Goal: Task Accomplishment & Management: Manage account settings

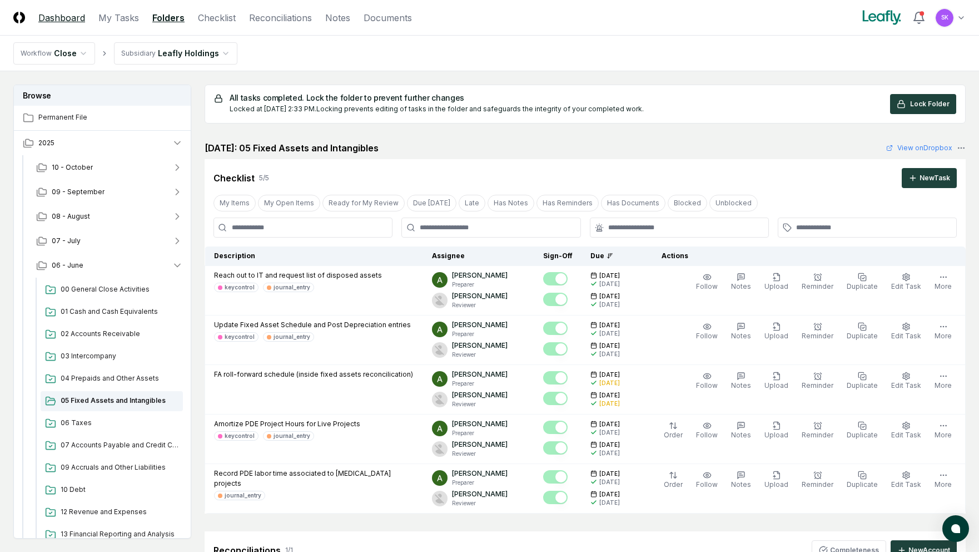
click at [74, 17] on link "Dashboard" at bounding box center [61, 17] width 47 height 13
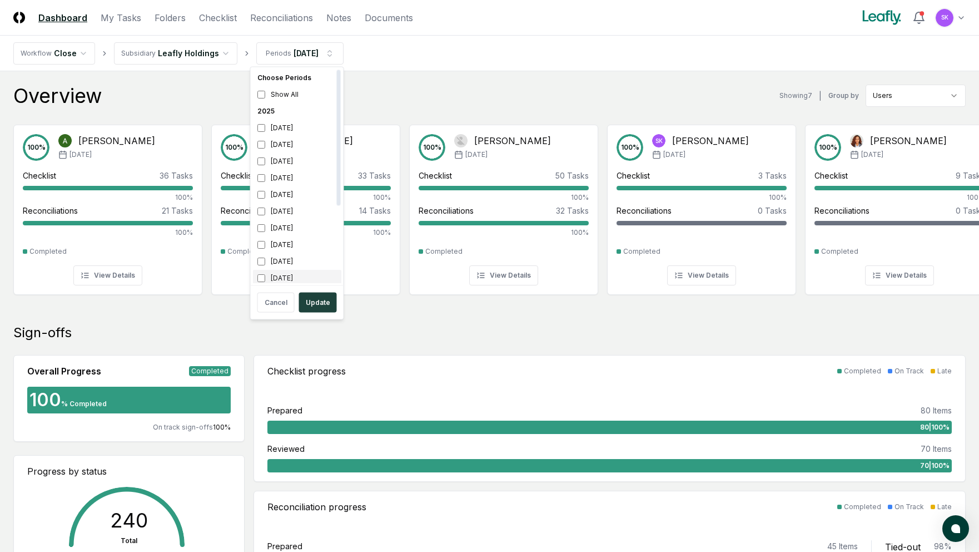
scroll to position [3, 0]
click at [316, 301] on button "Update" at bounding box center [318, 302] width 38 height 20
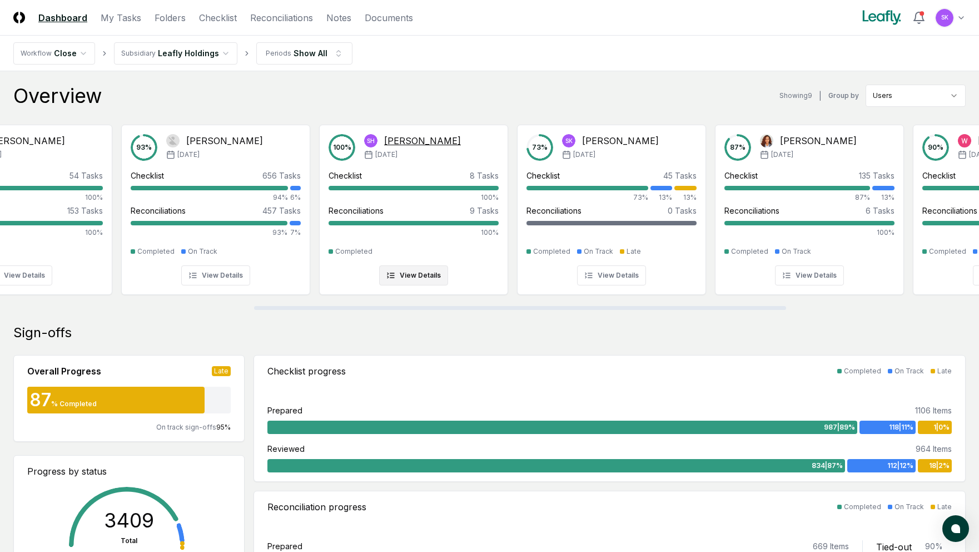
scroll to position [0, 488]
click at [621, 279] on button "View Details" at bounding box center [610, 275] width 69 height 20
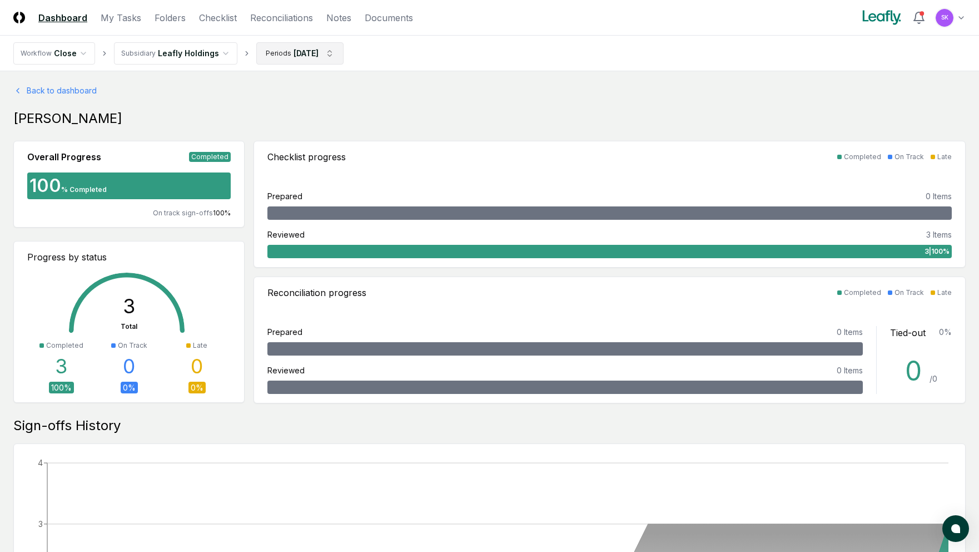
click at [331, 50] on html "CloseCore Dashboard My Tasks Folders Checklist Reconciliations Notes Documents …" at bounding box center [489, 502] width 979 height 1004
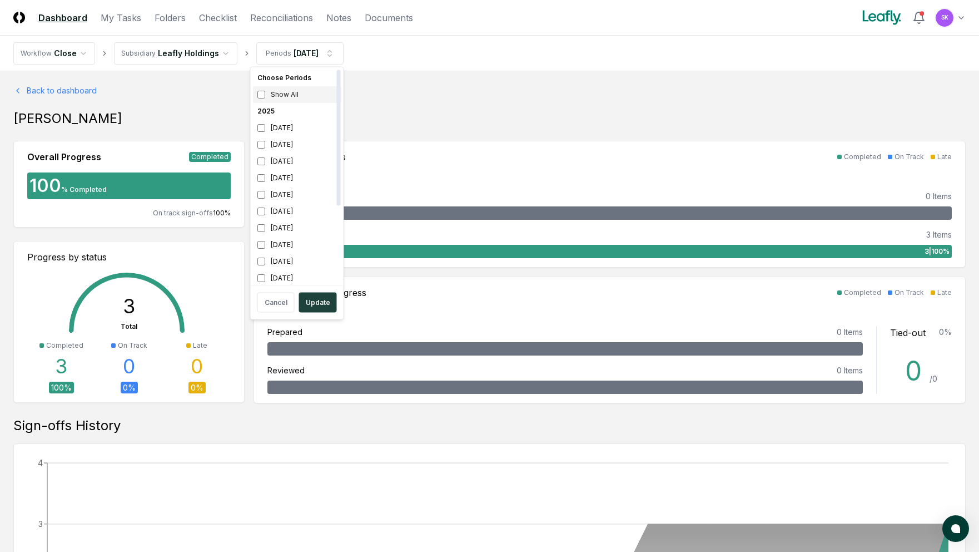
click at [291, 94] on div "Show All" at bounding box center [297, 94] width 88 height 17
click at [321, 294] on button "Update" at bounding box center [318, 302] width 38 height 20
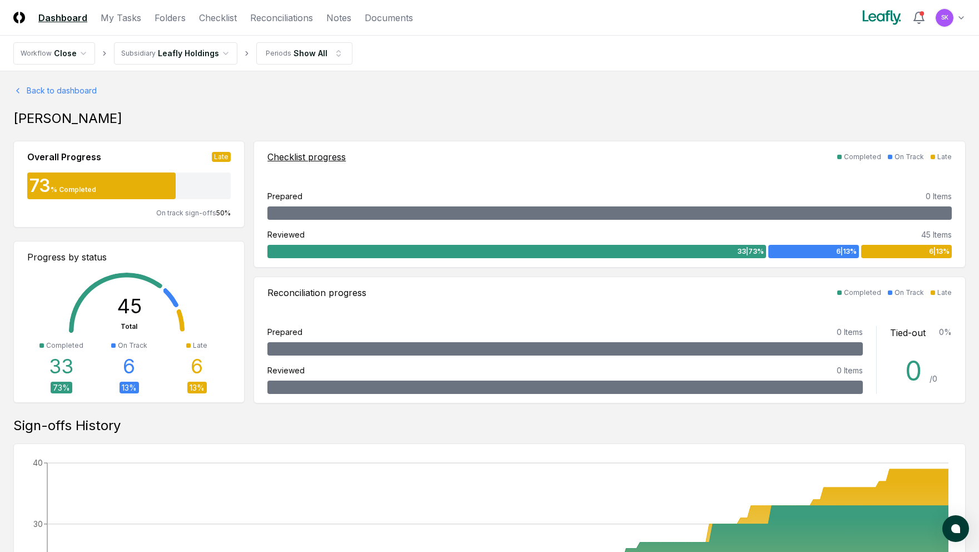
click at [901, 256] on div "6 | 13 %" at bounding box center [906, 251] width 91 height 13
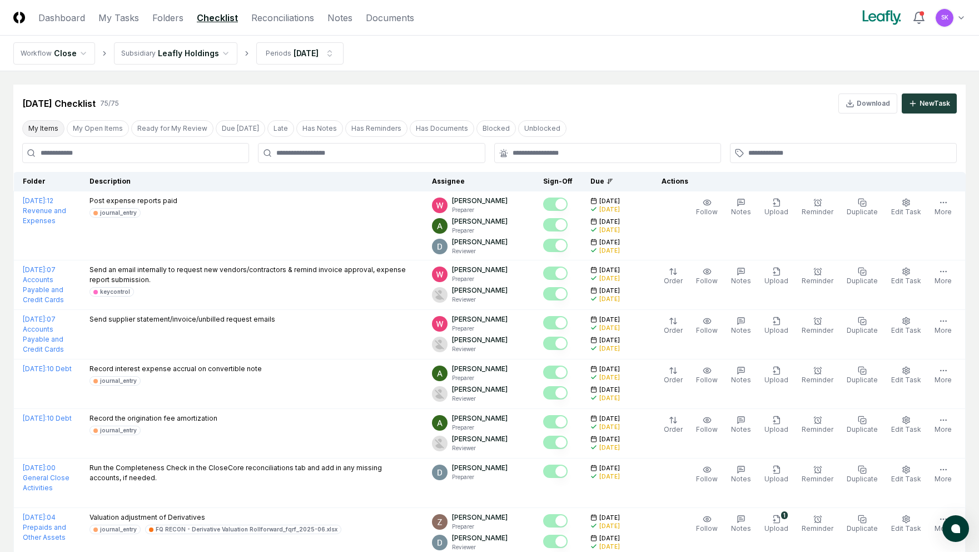
click at [48, 127] on button "My Items" at bounding box center [43, 128] width 42 height 17
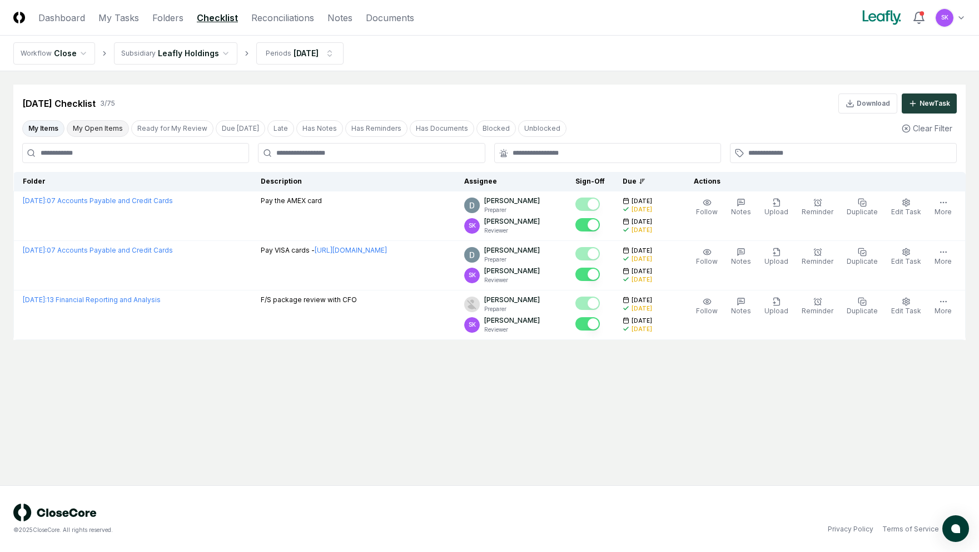
click at [105, 127] on button "My Open Items" at bounding box center [98, 128] width 62 height 17
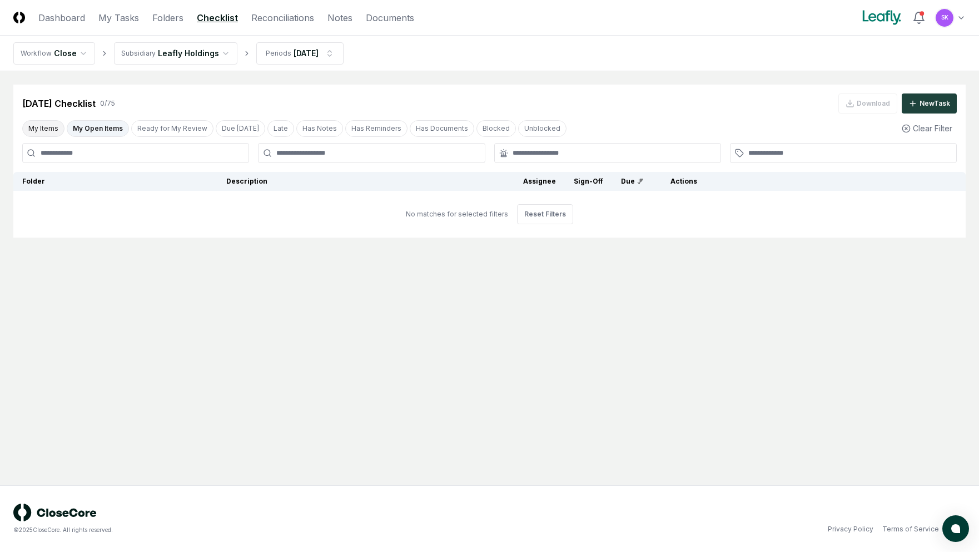
click at [44, 125] on button "My Items" at bounding box center [43, 128] width 42 height 17
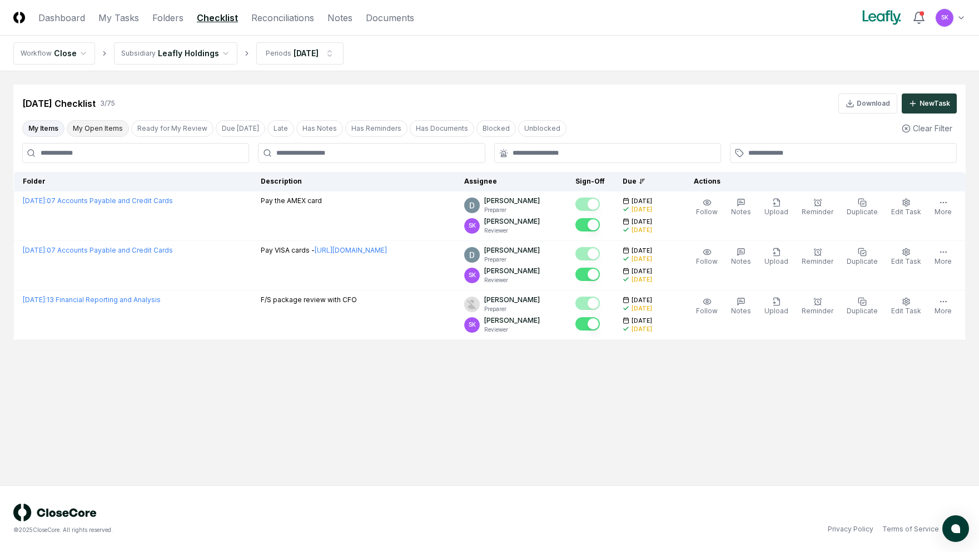
click at [104, 127] on button "My Open Items" at bounding box center [98, 128] width 62 height 17
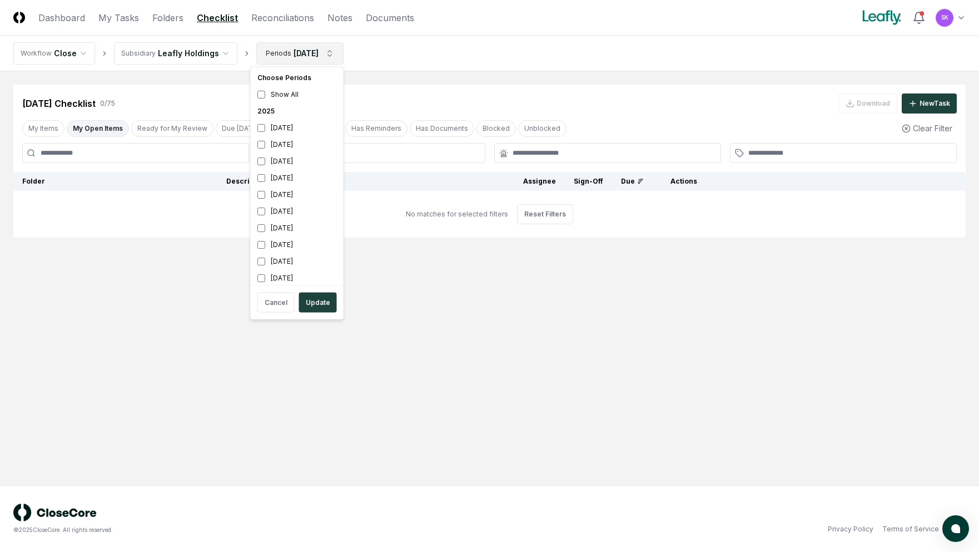
click at [308, 50] on html "CloseCore Dashboard My Tasks Folders Checklist Reconciliations Notes Documents …" at bounding box center [489, 276] width 979 height 552
click at [323, 299] on button "Update" at bounding box center [318, 302] width 38 height 20
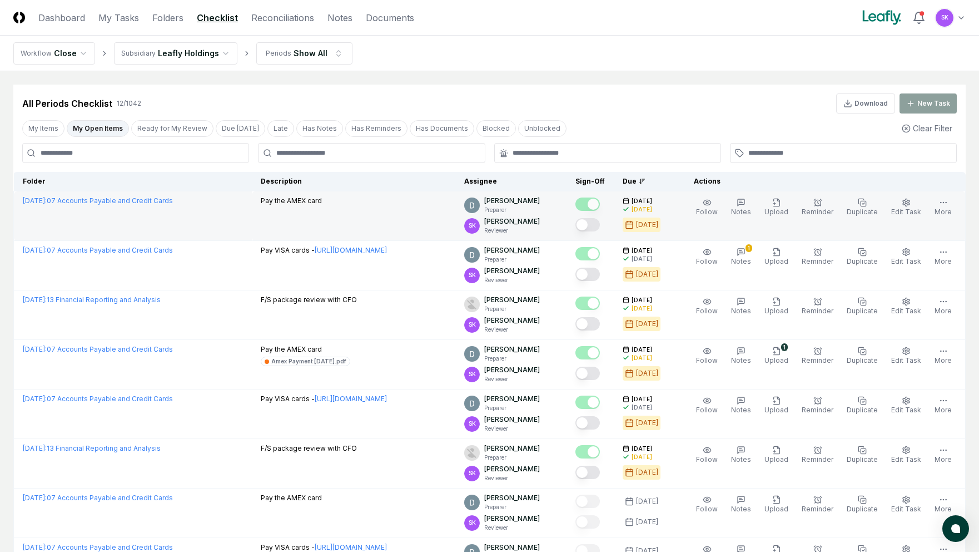
click at [600, 223] on button "Mark complete" at bounding box center [588, 224] width 24 height 13
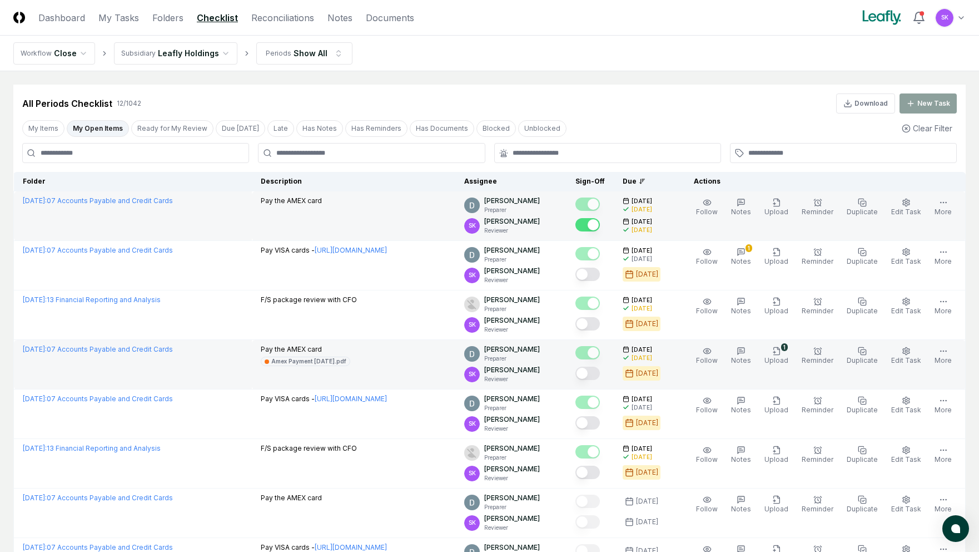
click at [600, 373] on button "Mark complete" at bounding box center [588, 372] width 24 height 13
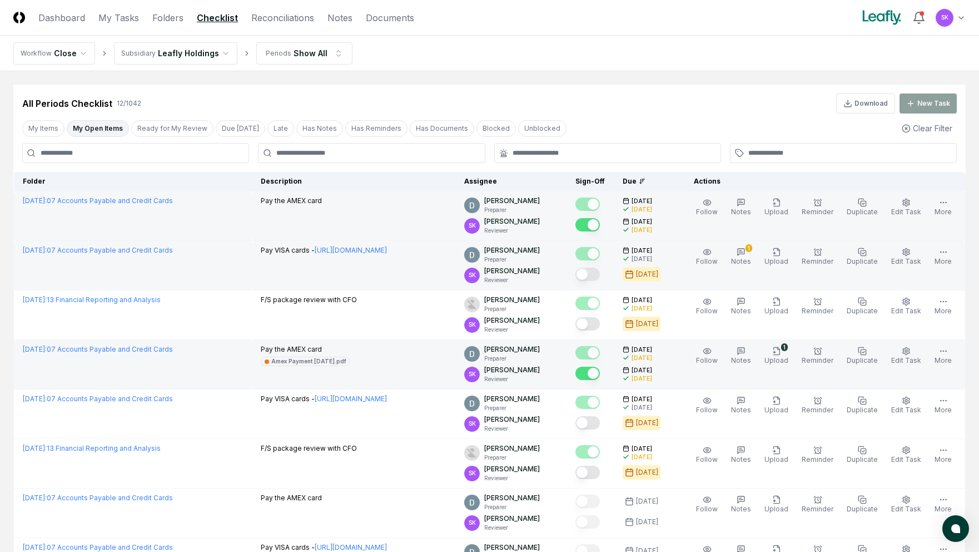
click at [600, 274] on button "Mark complete" at bounding box center [588, 273] width 24 height 13
click at [110, 128] on button "My Open Items" at bounding box center [98, 128] width 62 height 17
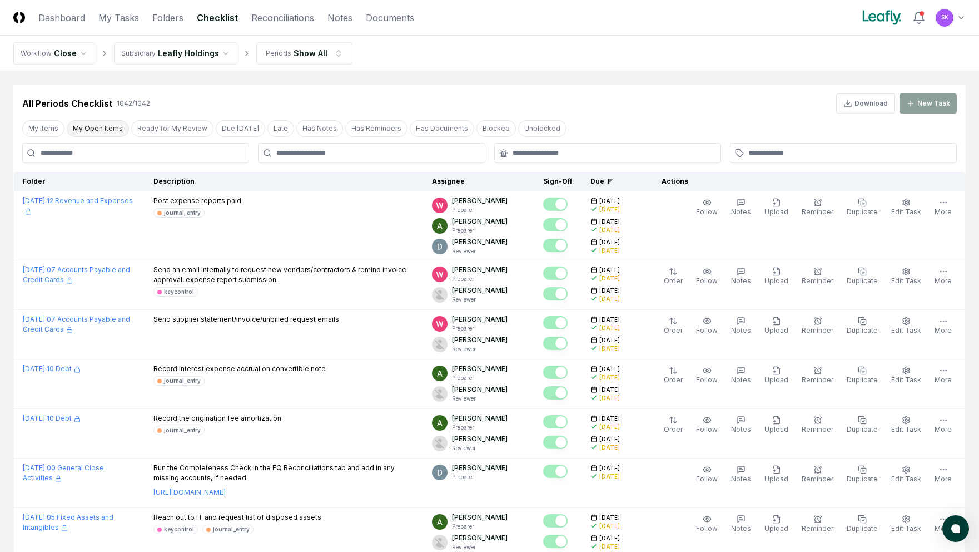
click at [110, 128] on button "My Open Items" at bounding box center [98, 128] width 62 height 17
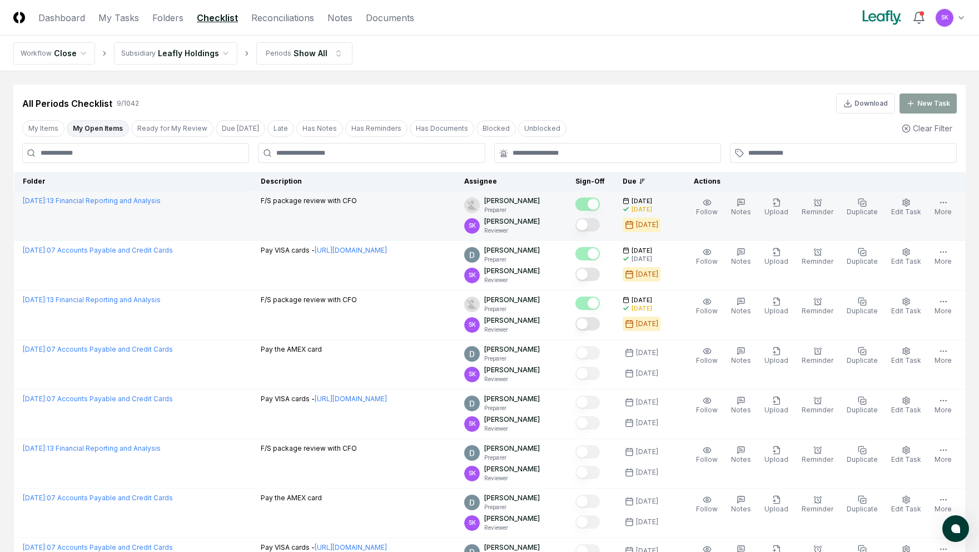
click at [600, 224] on button "Mark complete" at bounding box center [588, 224] width 24 height 13
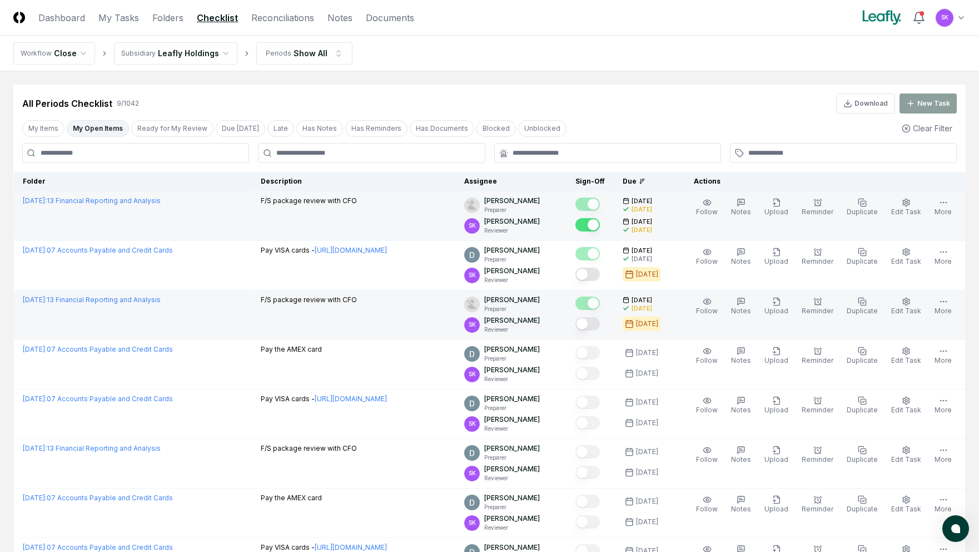
click at [600, 324] on button "Mark complete" at bounding box center [588, 323] width 24 height 13
click at [95, 130] on button "My Open Items" at bounding box center [98, 128] width 62 height 17
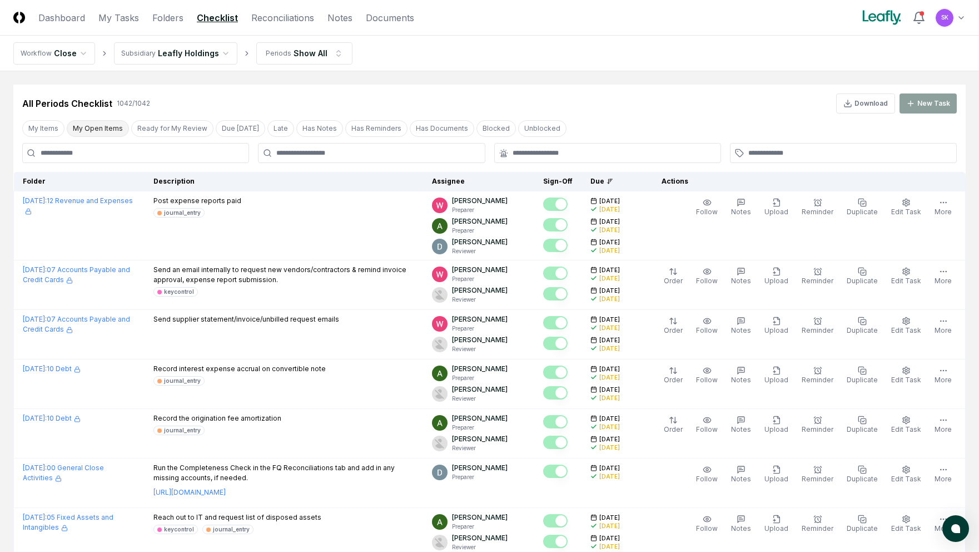
click at [102, 130] on button "My Open Items" at bounding box center [98, 128] width 62 height 17
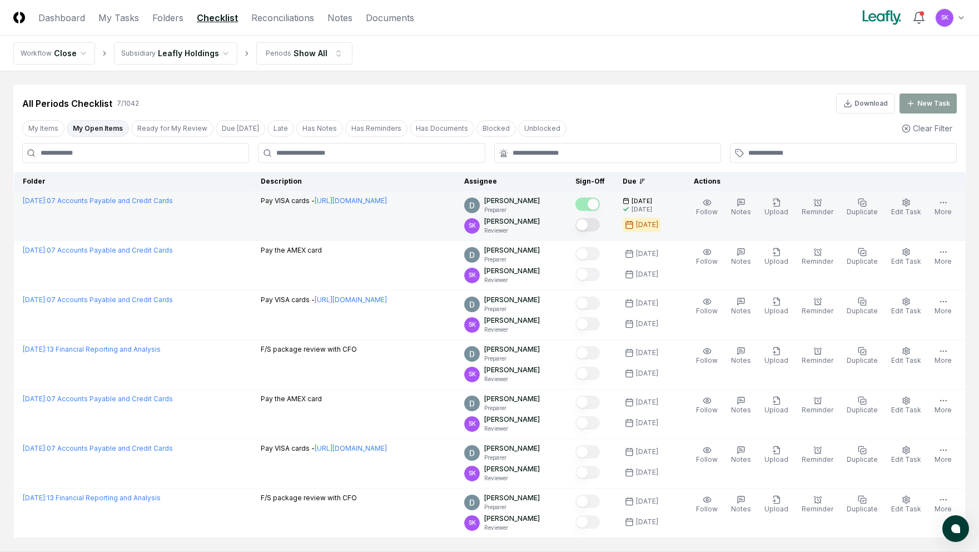
click at [600, 225] on button "Mark complete" at bounding box center [588, 224] width 24 height 13
click at [101, 131] on button "My Open Items" at bounding box center [98, 128] width 62 height 17
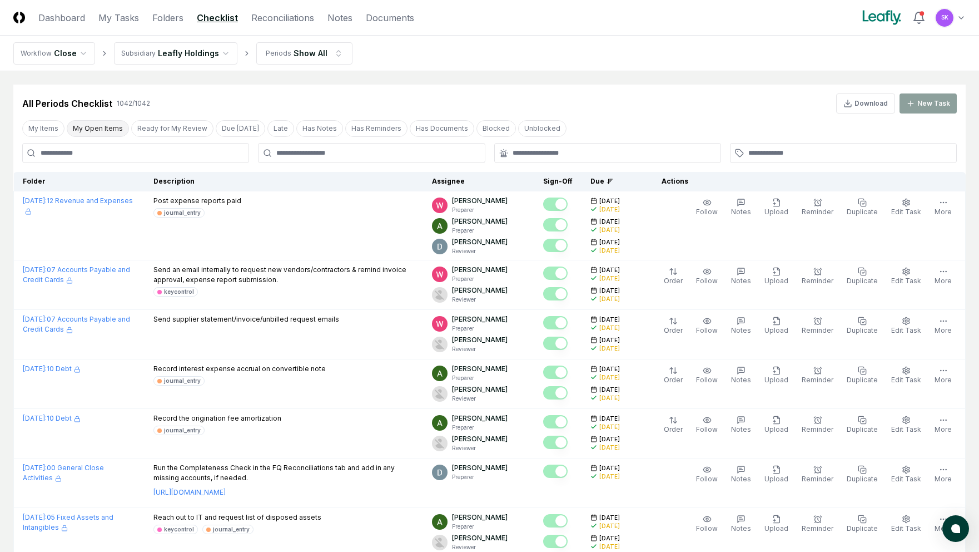
click at [99, 130] on button "My Open Items" at bounding box center [98, 128] width 62 height 17
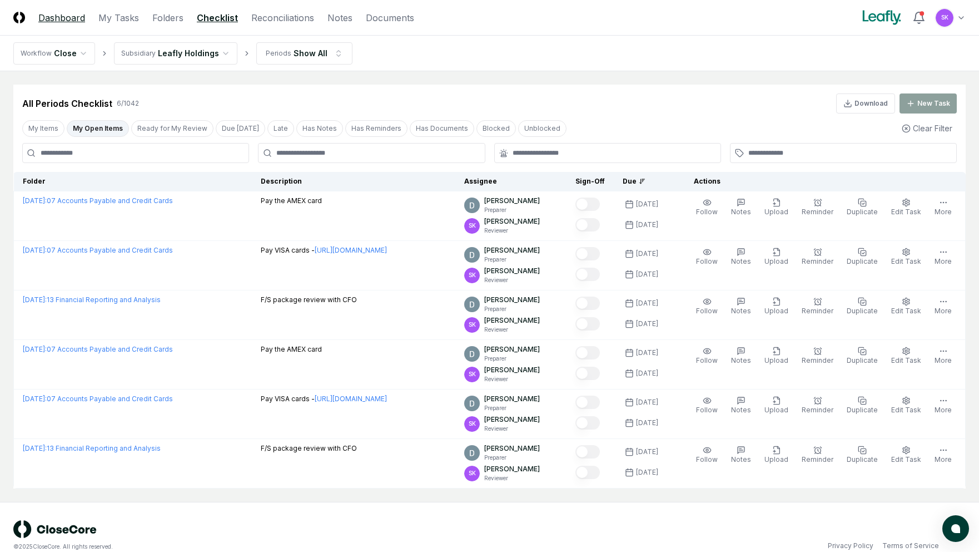
click at [68, 19] on link "Dashboard" at bounding box center [61, 17] width 47 height 13
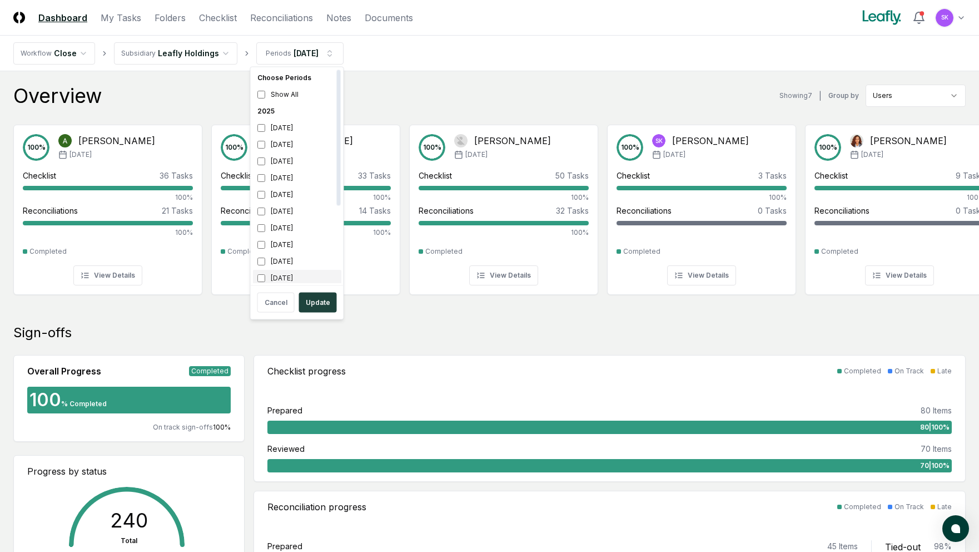
scroll to position [3, 0]
click at [320, 298] on button "Update" at bounding box center [318, 302] width 38 height 20
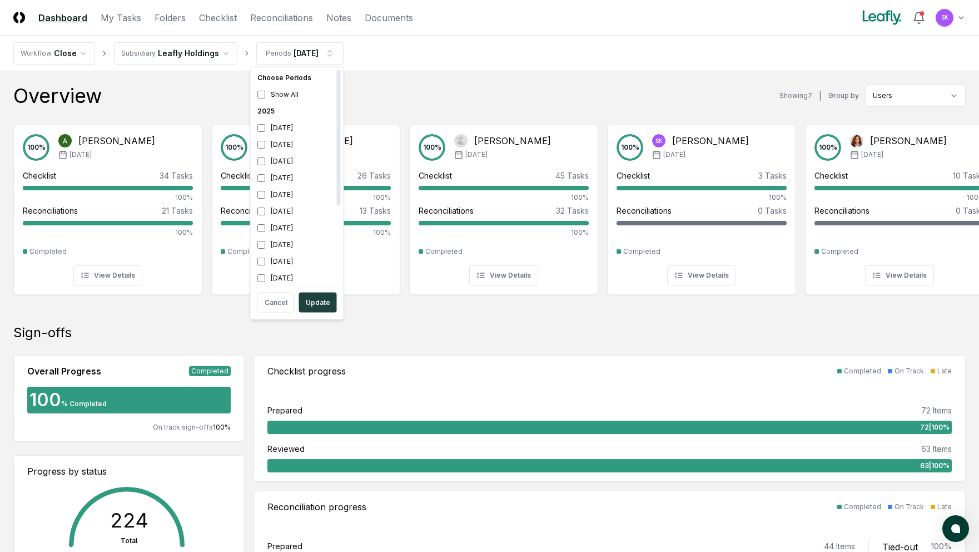
scroll to position [3, 0]
click at [324, 298] on button "Update" at bounding box center [318, 302] width 38 height 20
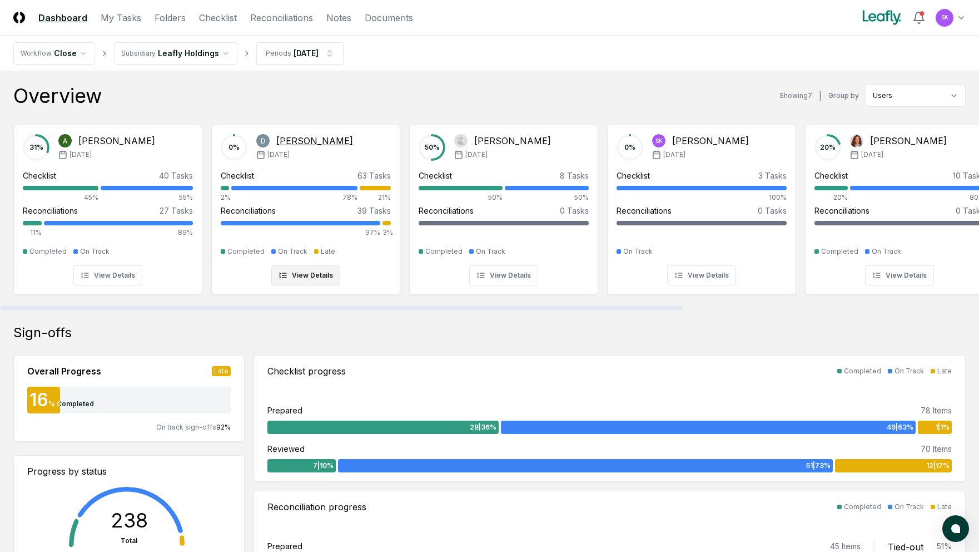
click at [375, 186] on div at bounding box center [375, 188] width 31 height 4
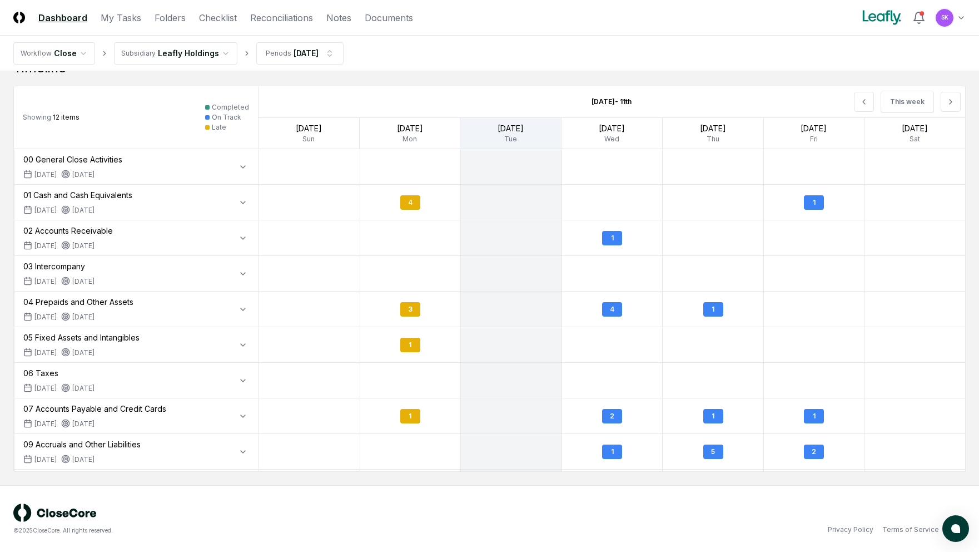
click at [72, 16] on link "Dashboard" at bounding box center [62, 17] width 49 height 13
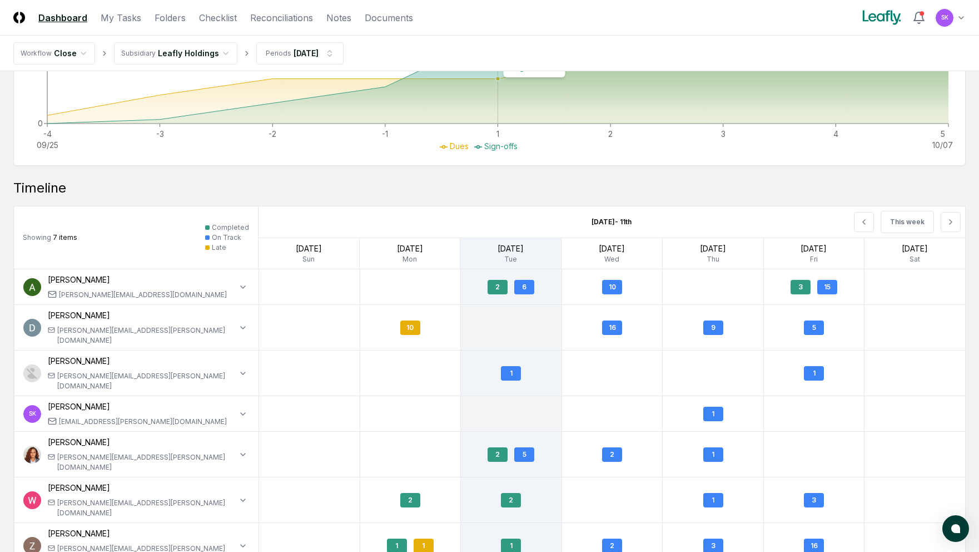
scroll to position [845, 0]
